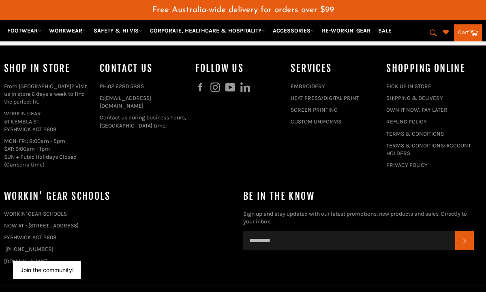
scroll to position [2028, 0]
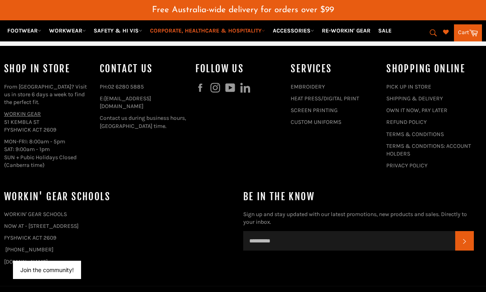
click at [265, 32] on icon at bounding box center [264, 31] width 4 height 4
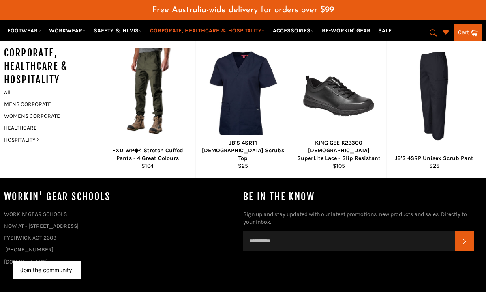
click at [265, 32] on icon at bounding box center [264, 31] width 4 height 4
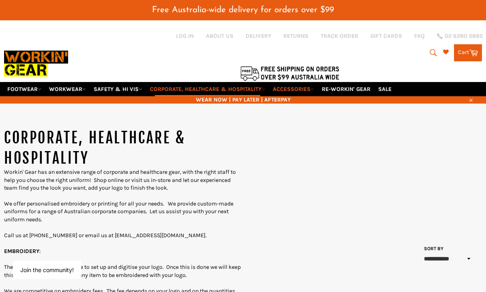
click at [314, 89] on icon at bounding box center [313, 89] width 4 height 4
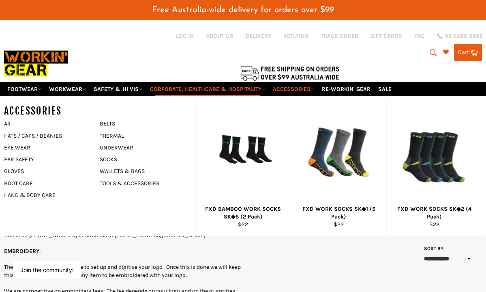
click at [314, 89] on icon at bounding box center [313, 89] width 4 height 4
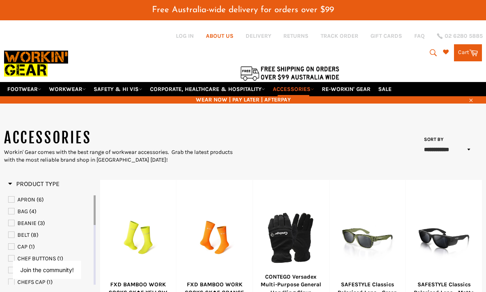
click at [221, 36] on link "ABOUT US" at bounding box center [220, 36] width 28 height 8
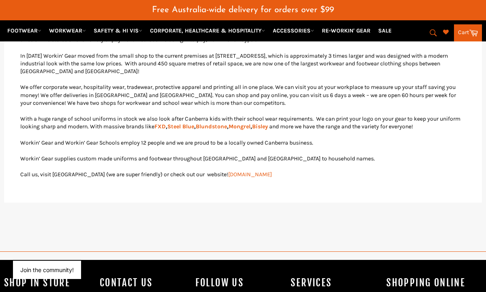
scroll to position [338, 0]
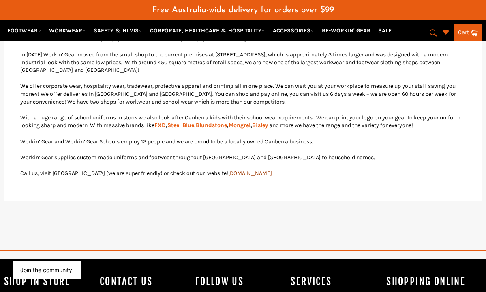
click at [228, 169] on link "www.workingear.com.au" at bounding box center [250, 172] width 44 height 7
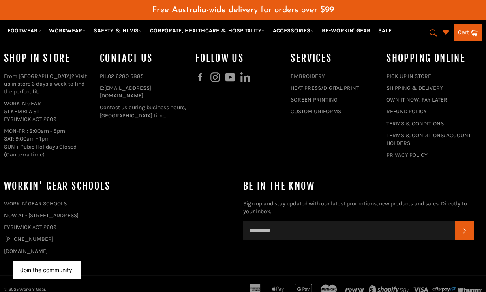
scroll to position [560, 0]
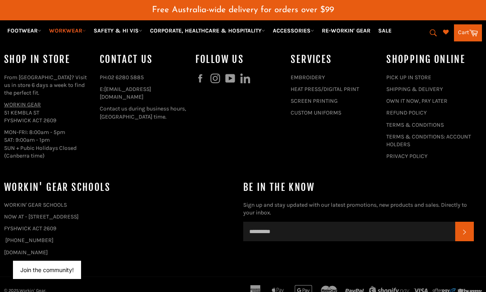
click at [82, 30] on link "WORKWEAR" at bounding box center [67, 31] width 43 height 14
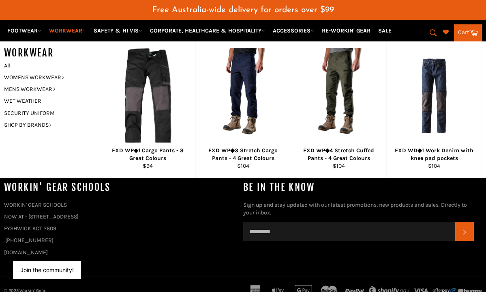
click at [82, 30] on link "WORKWEAR" at bounding box center [67, 31] width 43 height 14
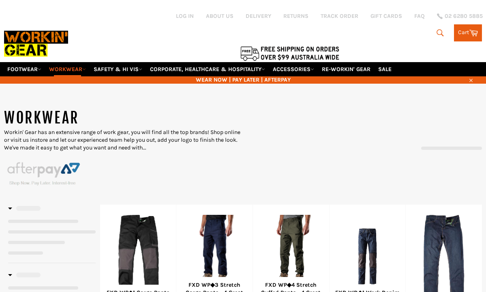
select select "******"
